Goal: Task Accomplishment & Management: Complete application form

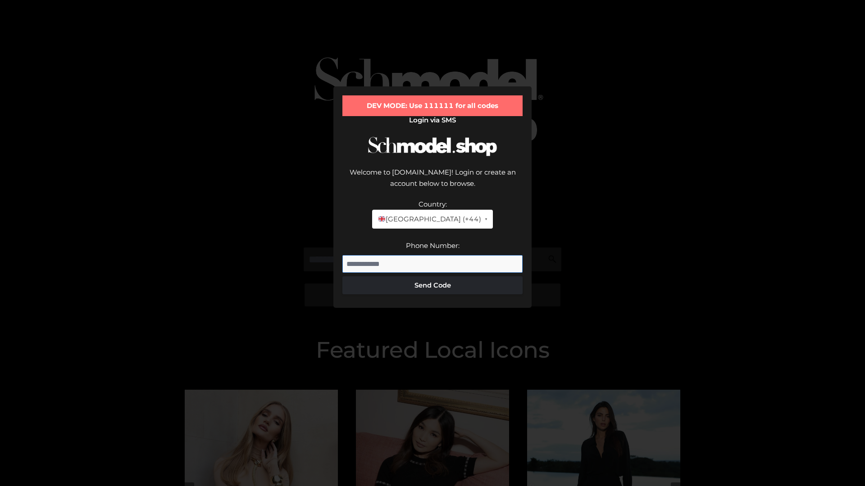
click at [432, 255] on input "Phone Number:" at bounding box center [432, 264] width 180 height 18
type input "**********"
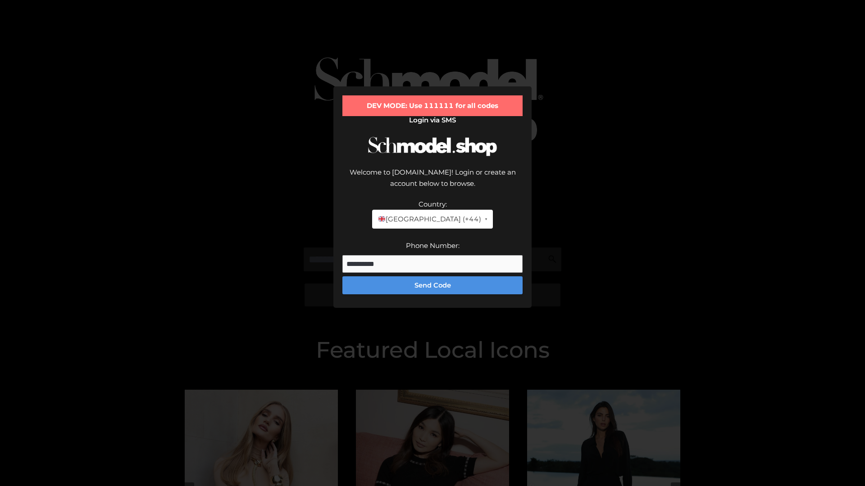
click at [432, 277] on button "Send Code" at bounding box center [432, 286] width 180 height 18
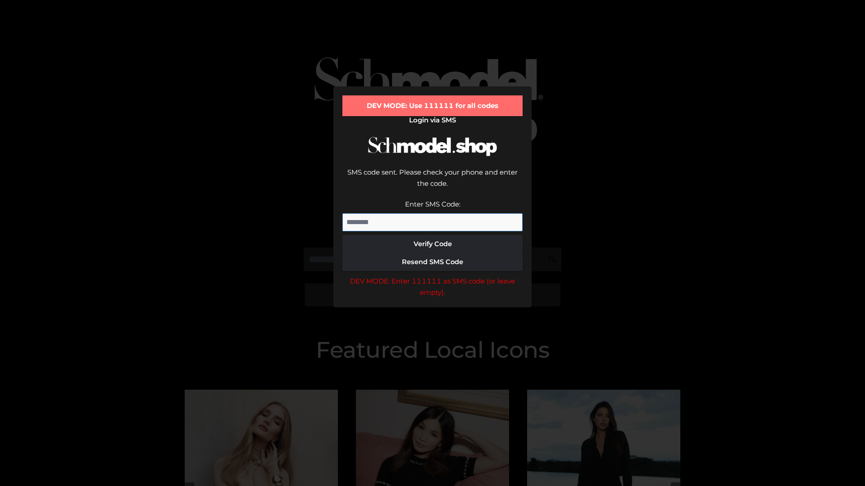
click at [432, 214] on input "Enter SMS Code:" at bounding box center [432, 223] width 180 height 18
type input "******"
click at [432, 235] on button "Verify Code" at bounding box center [432, 244] width 180 height 18
click at [432, 276] on div "DEV MODE: Enter 111111 as SMS code (or leave empty)." at bounding box center [432, 287] width 180 height 23
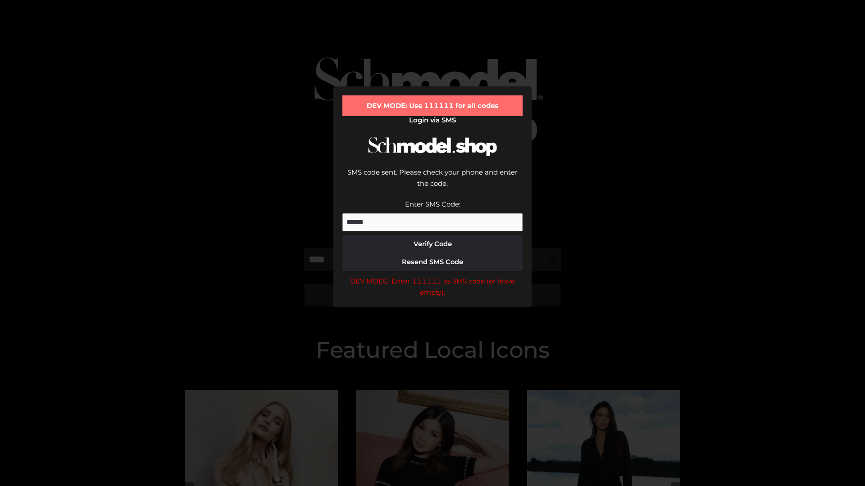
click at [432, 276] on div "DEV MODE: Enter 111111 as SMS code (or leave empty)." at bounding box center [432, 287] width 180 height 23
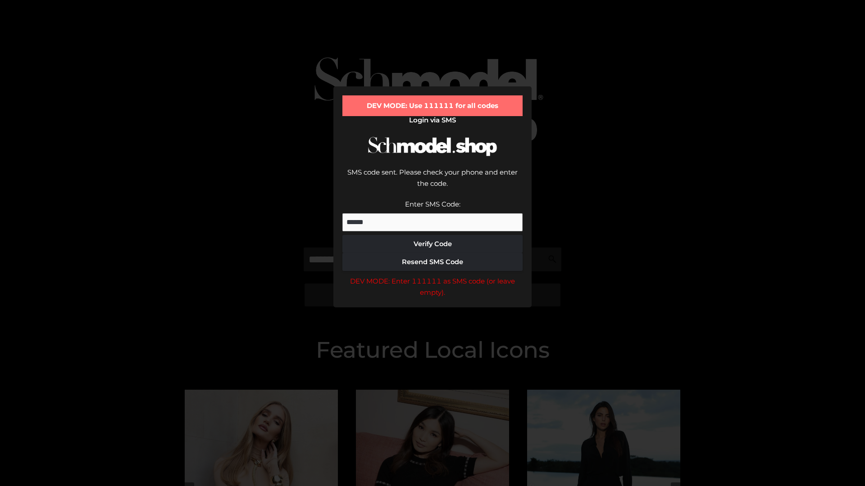
click at [432, 276] on div "DEV MODE: Enter 111111 as SMS code (or leave empty)." at bounding box center [432, 287] width 180 height 23
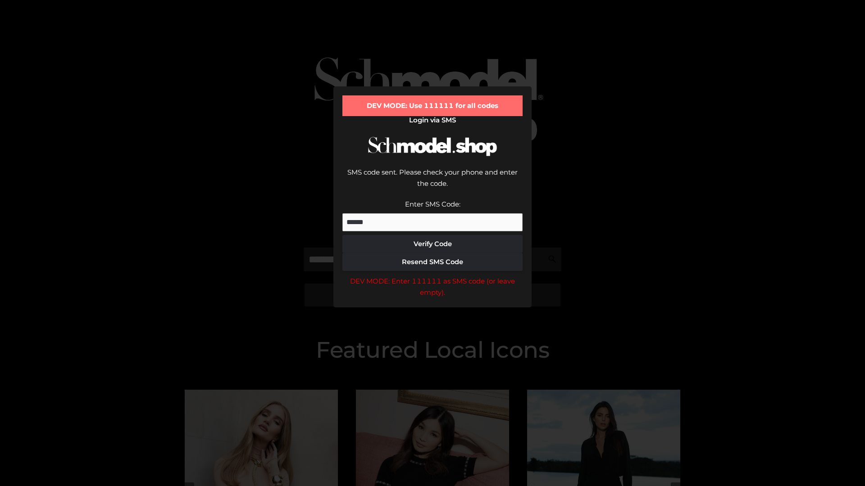
click at [432, 276] on div "DEV MODE: Enter 111111 as SMS code (or leave empty)." at bounding box center [432, 287] width 180 height 23
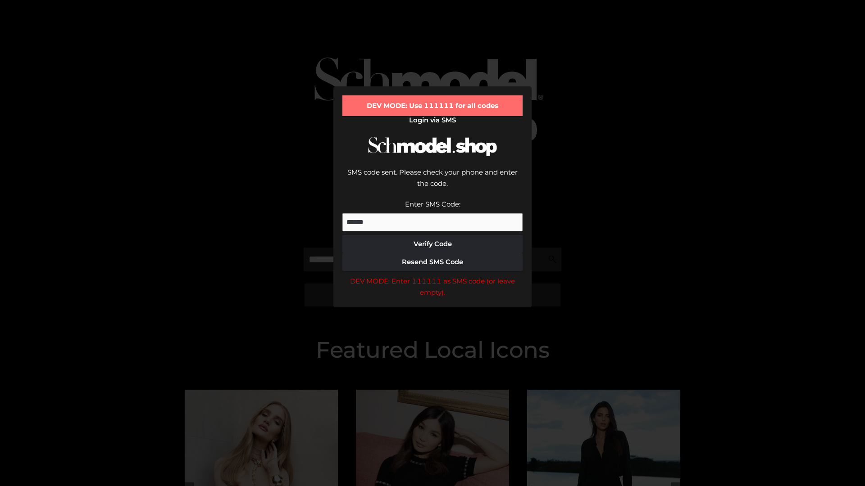
click at [432, 276] on div "DEV MODE: Enter 111111 as SMS code (or leave empty)." at bounding box center [432, 287] width 180 height 23
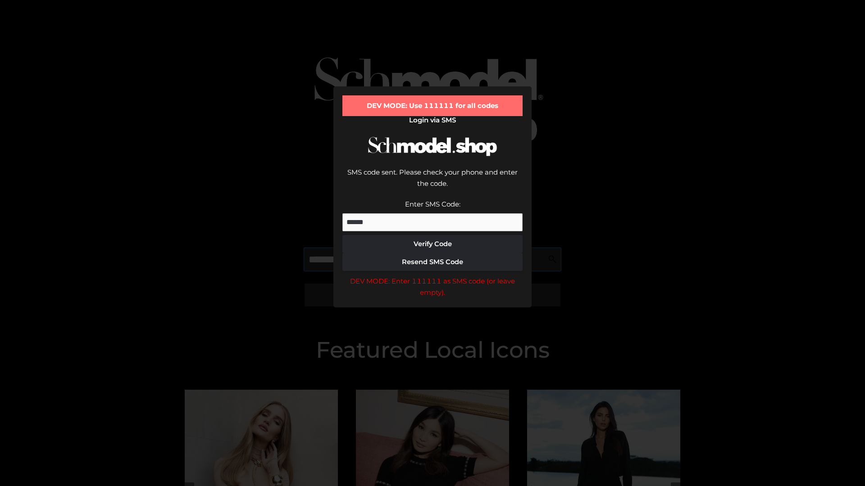
scroll to position [0, 0]
click at [432, 276] on div "DEV MODE: Enter 111111 as SMS code (or leave empty)." at bounding box center [432, 287] width 180 height 23
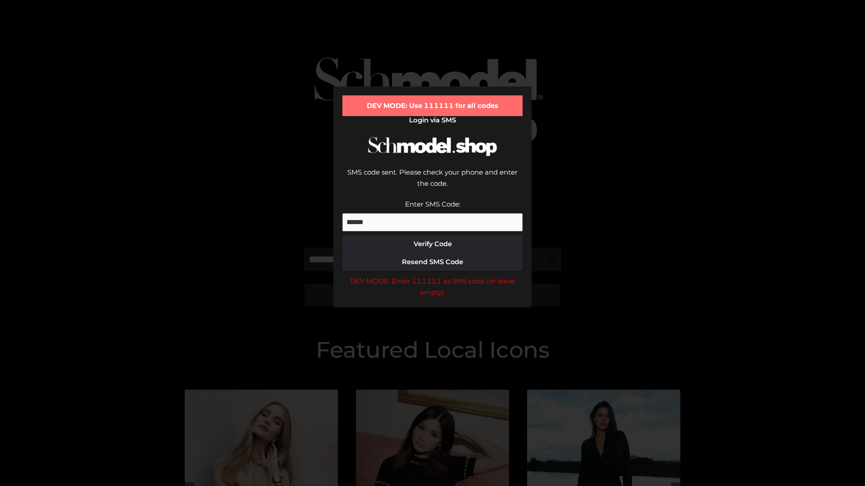
click at [432, 276] on div "DEV MODE: Enter 111111 as SMS code (or leave empty)." at bounding box center [432, 287] width 180 height 23
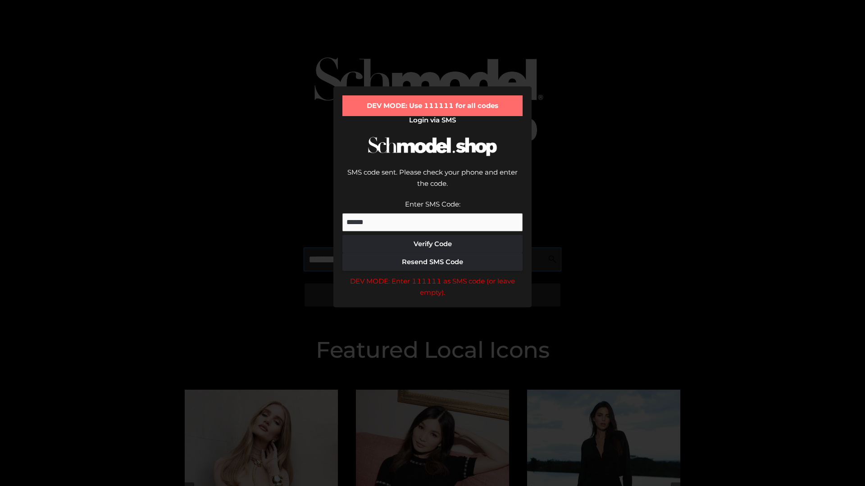
scroll to position [0, 55]
click at [432, 276] on div "DEV MODE: Enter 111111 as SMS code (or leave empty)." at bounding box center [432, 287] width 180 height 23
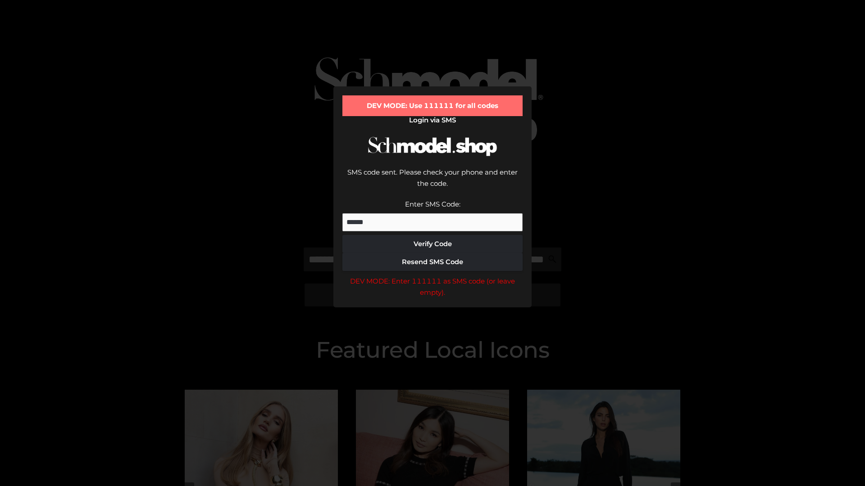
click at [432, 276] on div "DEV MODE: Enter 111111 as SMS code (or leave empty)." at bounding box center [432, 287] width 180 height 23
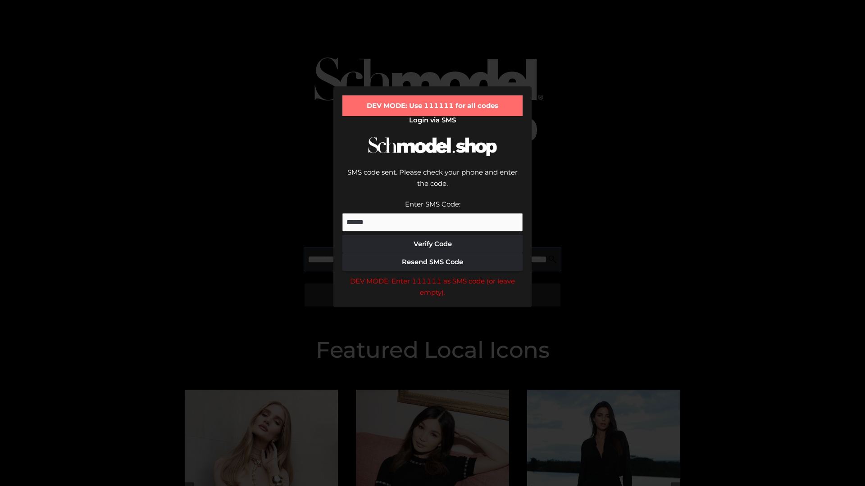
scroll to position [0, 112]
click at [432, 276] on div "DEV MODE: Enter 111111 as SMS code (or leave empty)." at bounding box center [432, 287] width 180 height 23
type input "**********"
click at [432, 276] on div "DEV MODE: Enter 111111 as SMS code (or leave empty)." at bounding box center [432, 287] width 180 height 23
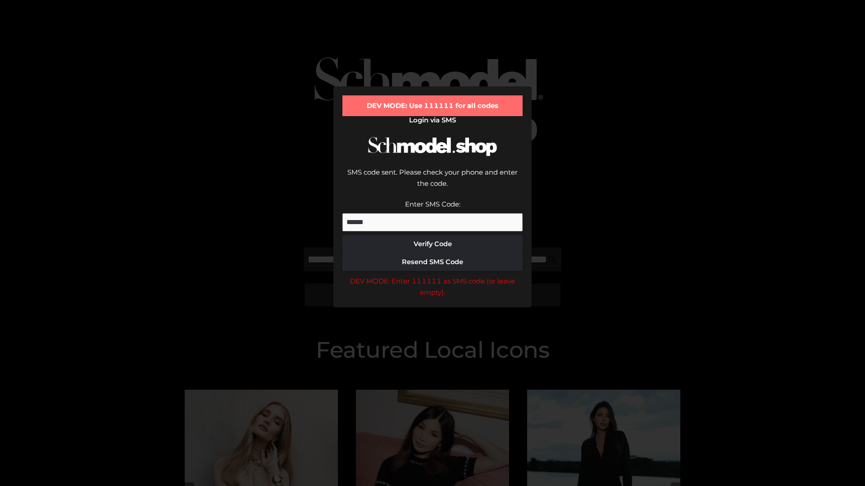
scroll to position [0, 0]
